Goal: Task Accomplishment & Management: Use online tool/utility

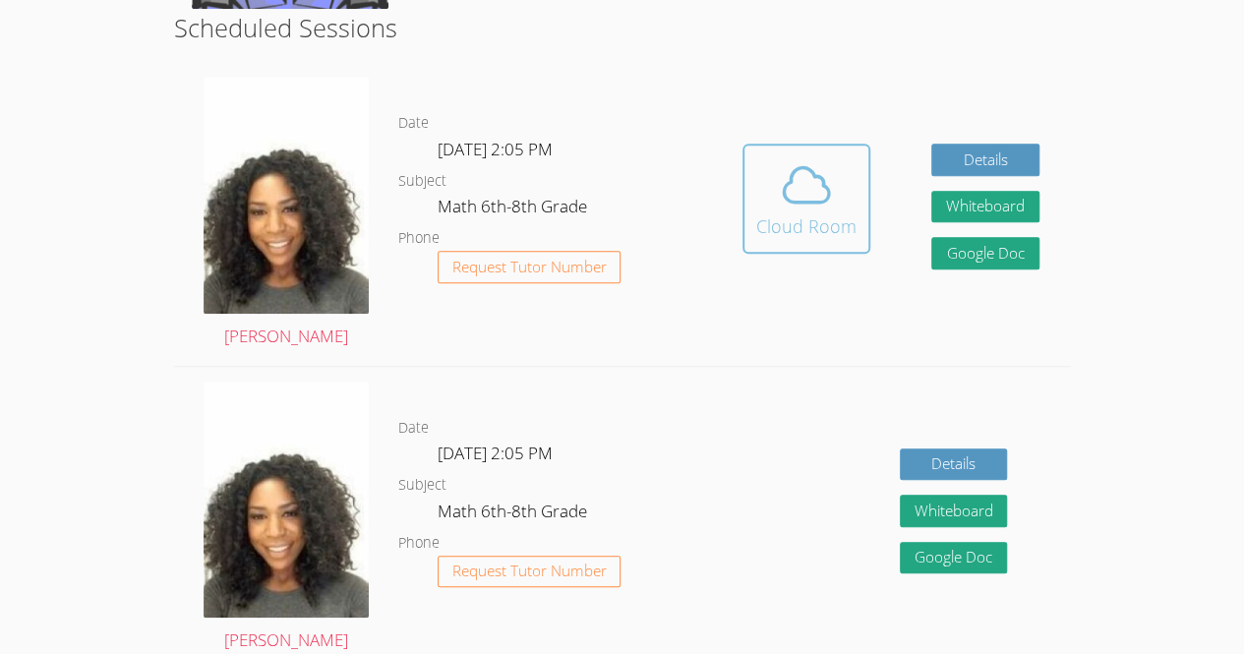
scroll to position [508, 0]
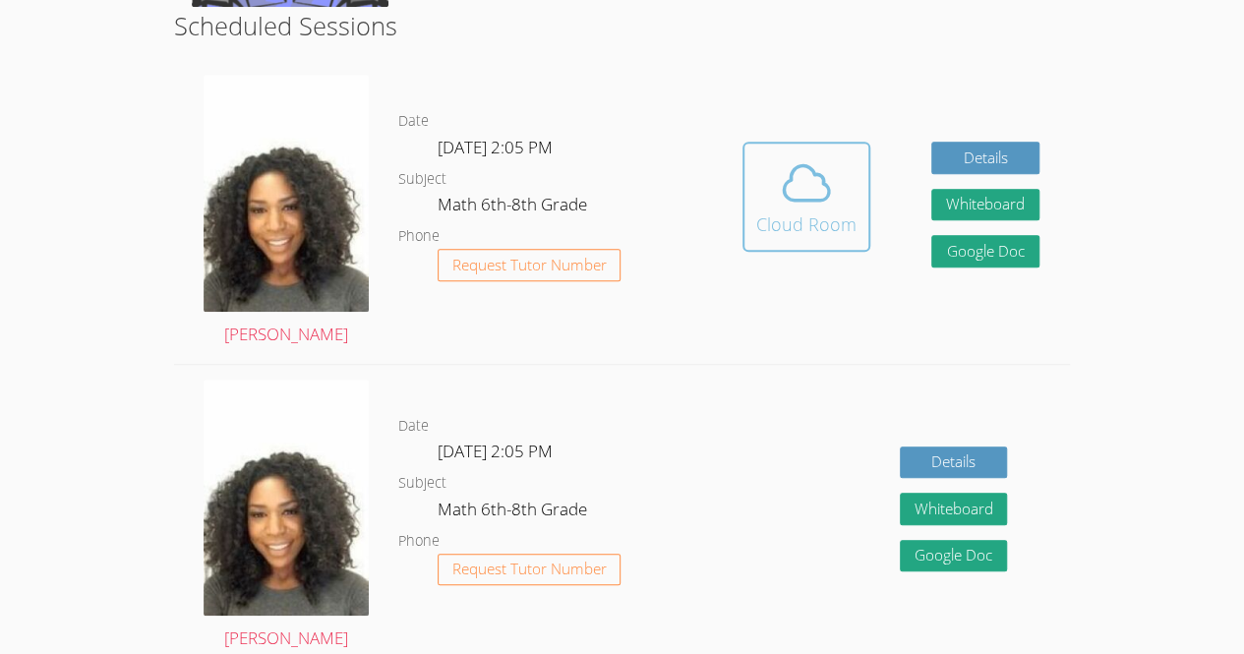
click at [854, 205] on span at bounding box center [806, 182] width 100 height 55
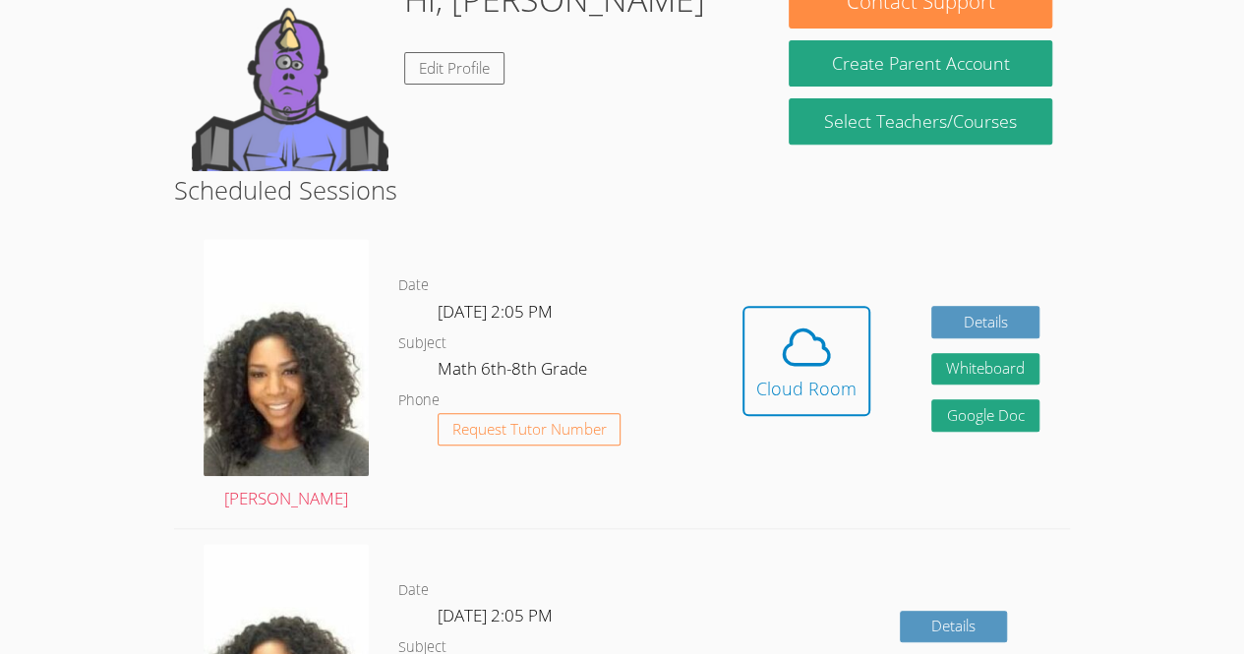
scroll to position [214, 0]
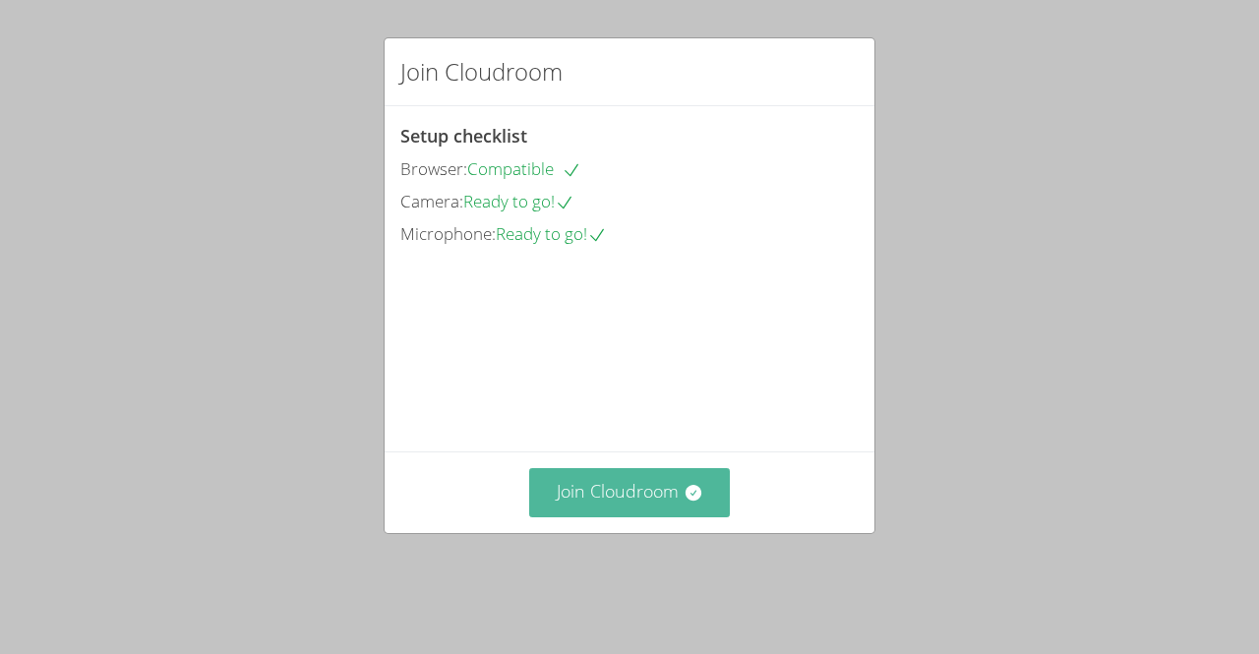
click at [637, 504] on button "Join Cloudroom" at bounding box center [630, 492] width 202 height 48
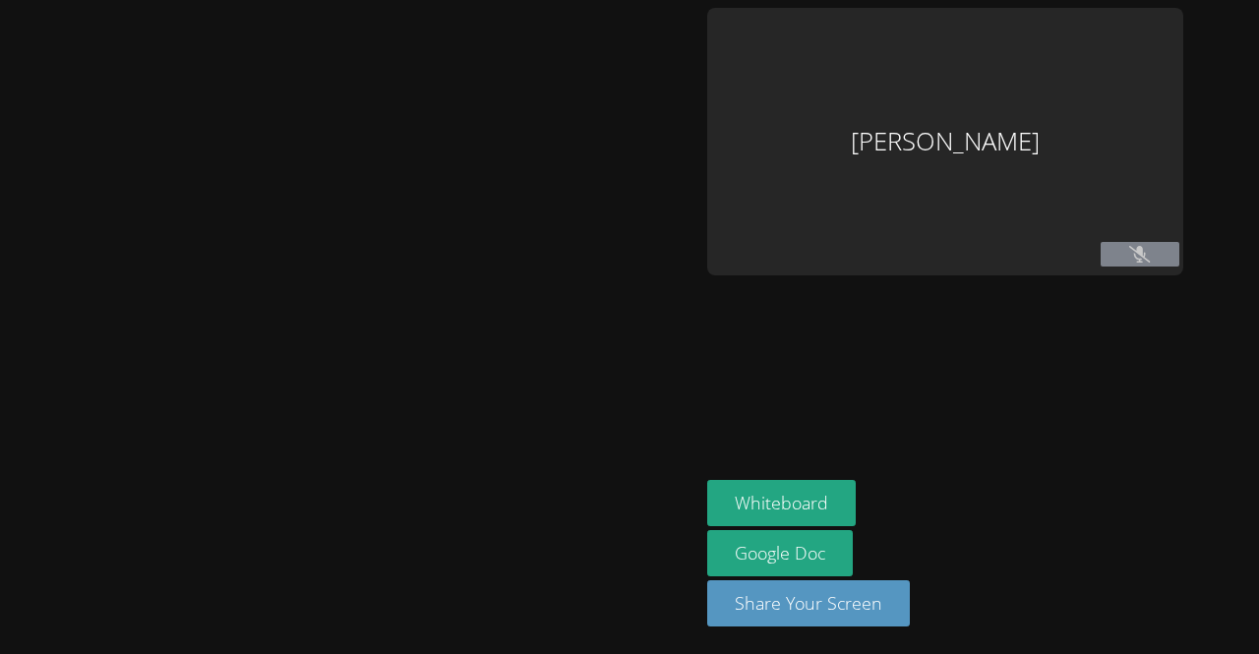
click at [624, 501] on div at bounding box center [349, 327] width 683 height 638
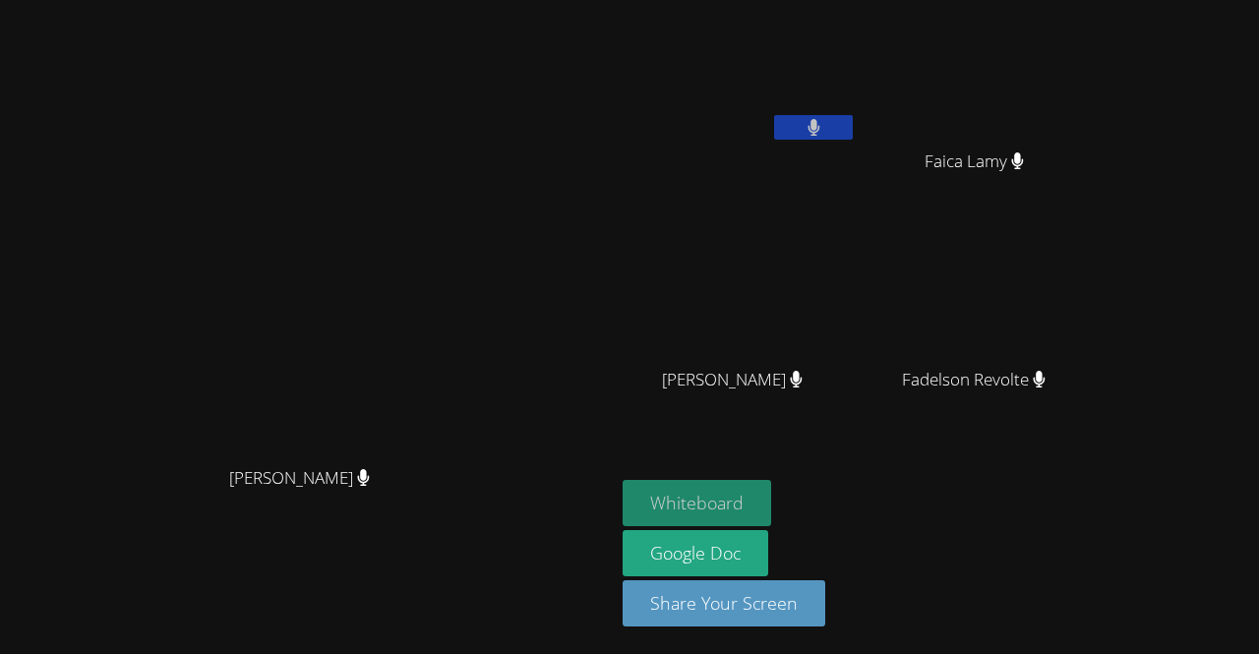
click at [771, 511] on button "Whiteboard" at bounding box center [697, 503] width 148 height 46
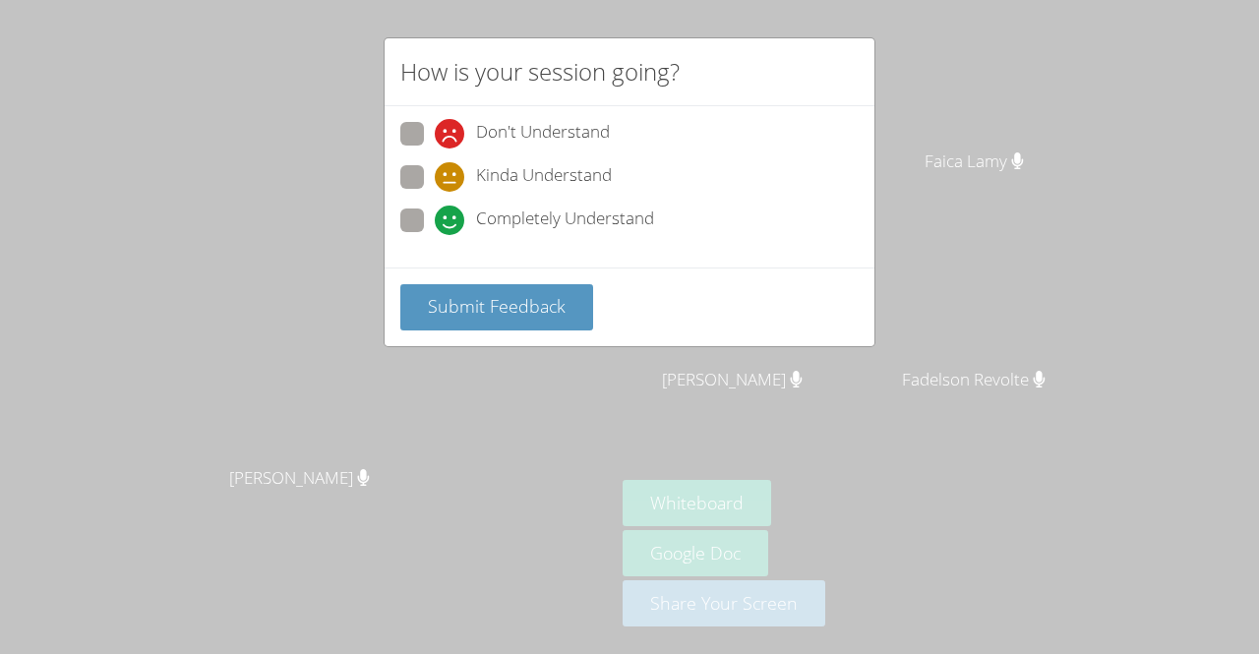
click at [517, 219] on span "Completely Understand" at bounding box center [565, 221] width 178 height 30
click at [451, 219] on input "Completely Understand" at bounding box center [443, 216] width 17 height 17
radio input "true"
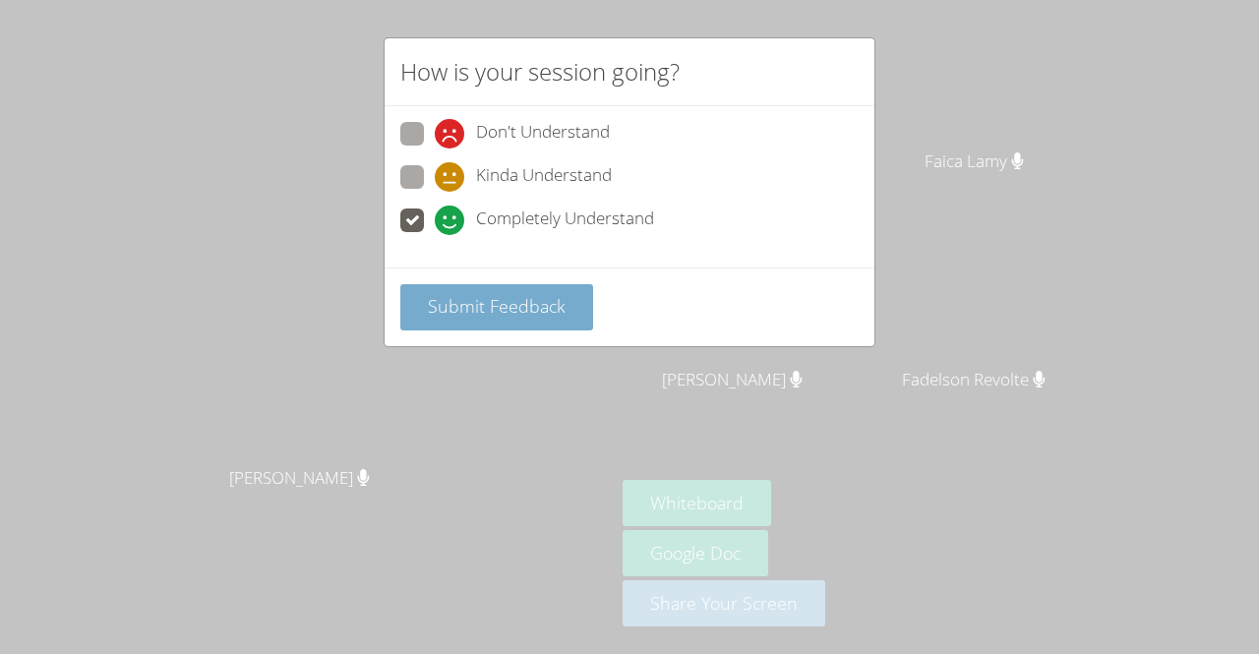
click at [479, 311] on span "Submit Feedback" at bounding box center [497, 306] width 138 height 24
